Goal: Transaction & Acquisition: Purchase product/service

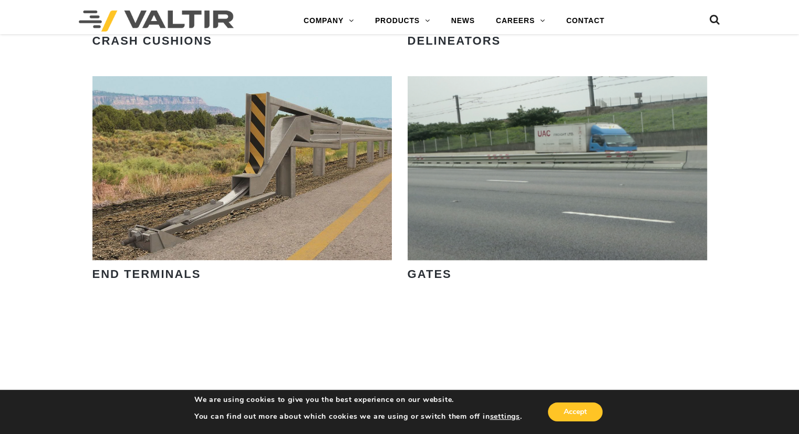
scroll to position [1103, 0]
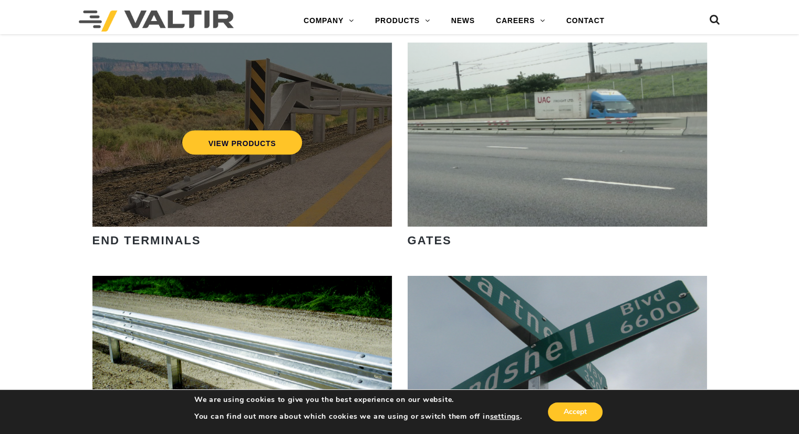
click at [294, 191] on div "VIEW PRODUCTS" at bounding box center [241, 135] width 299 height 184
click at [249, 144] on link "VIEW PRODUCTS" at bounding box center [242, 142] width 120 height 24
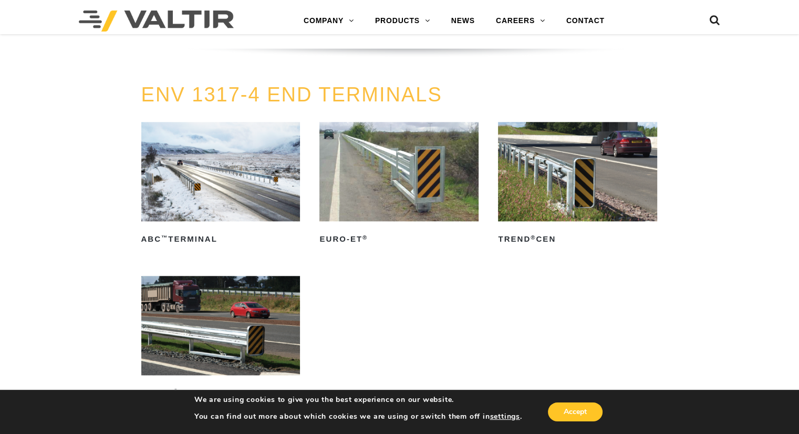
scroll to position [998, 0]
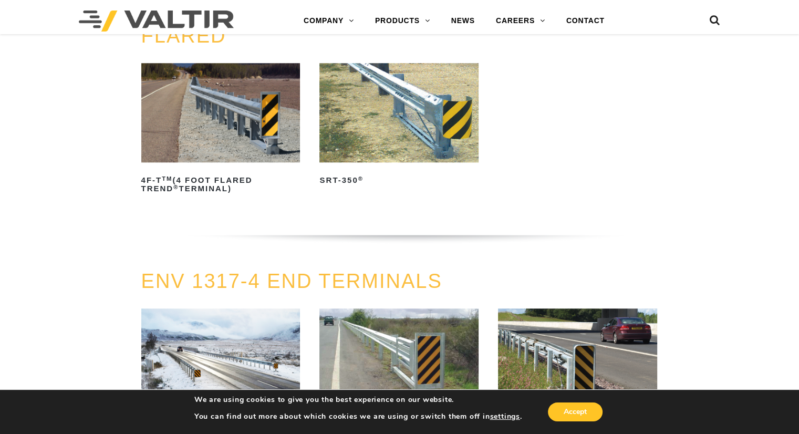
click at [366, 152] on img at bounding box center [398, 112] width 159 height 99
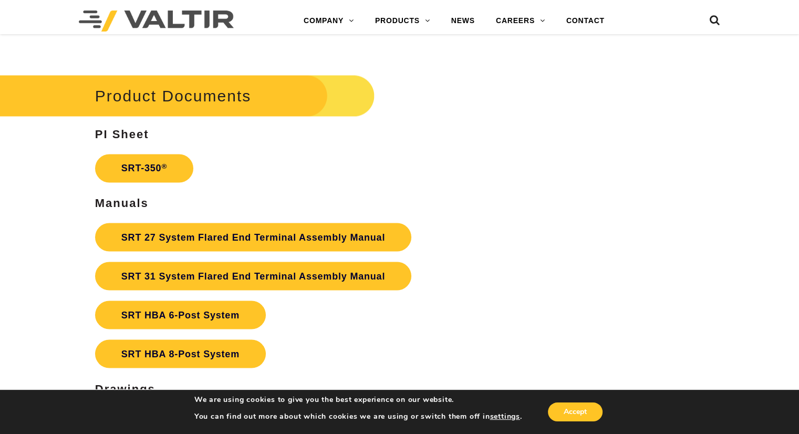
scroll to position [1786, 0]
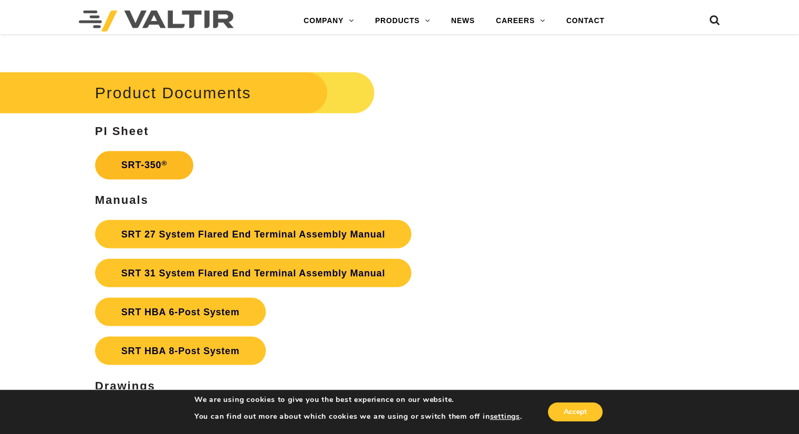
click at [171, 158] on link "SRT-350 ®" at bounding box center [144, 165] width 98 height 28
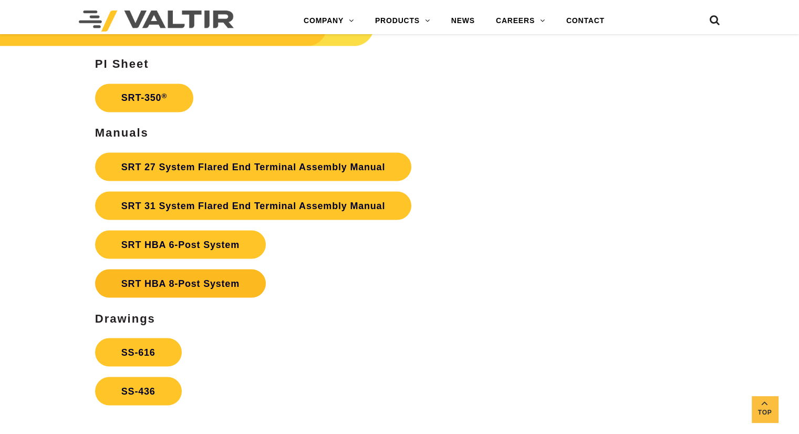
scroll to position [1853, 0]
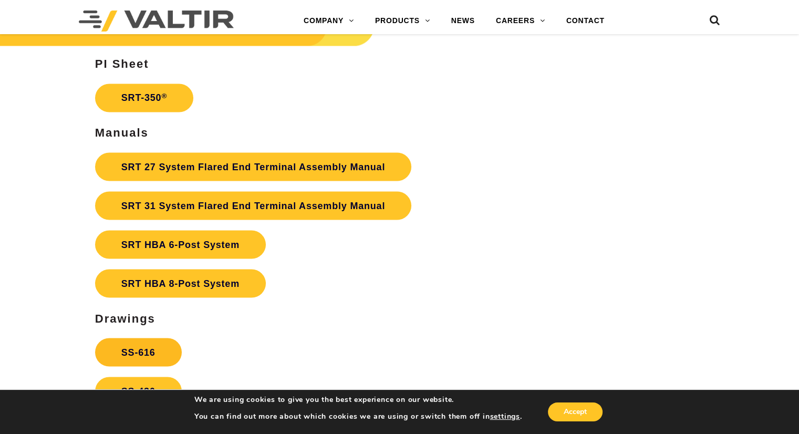
click at [145, 338] on link "SS-616" at bounding box center [138, 352] width 87 height 28
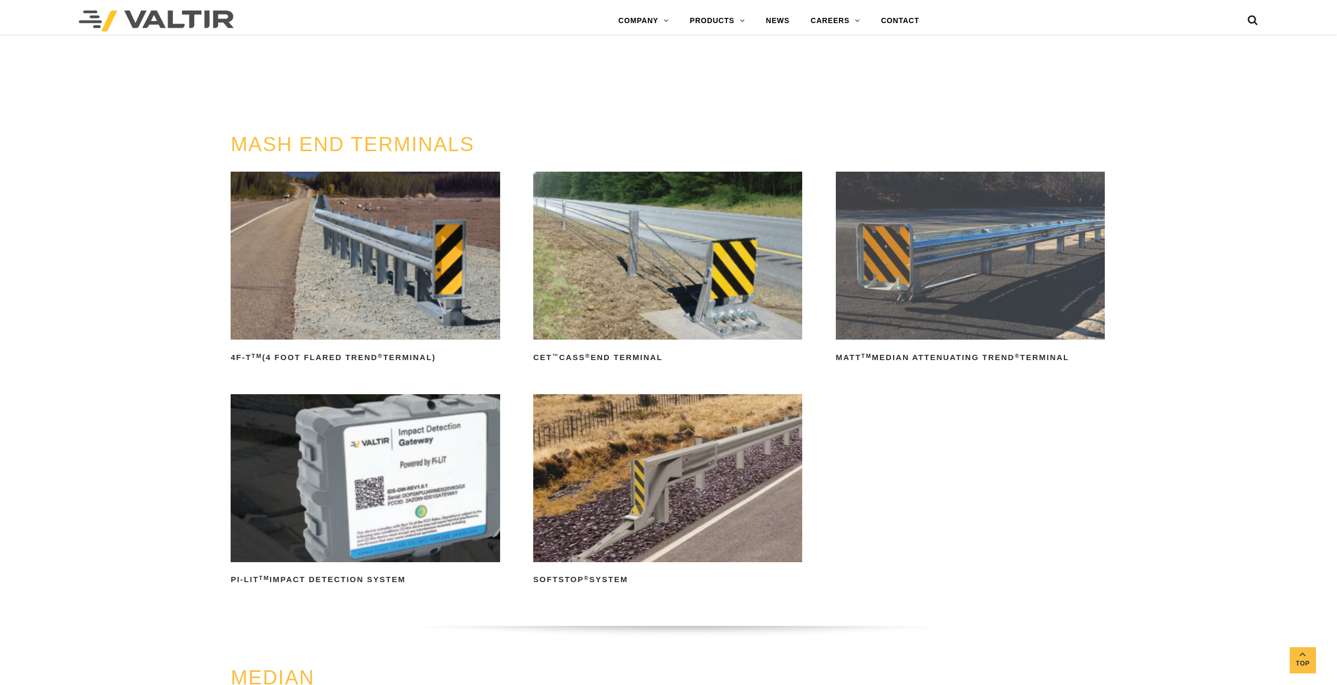
scroll to position [1268, 0]
